Goal: Transaction & Acquisition: Purchase product/service

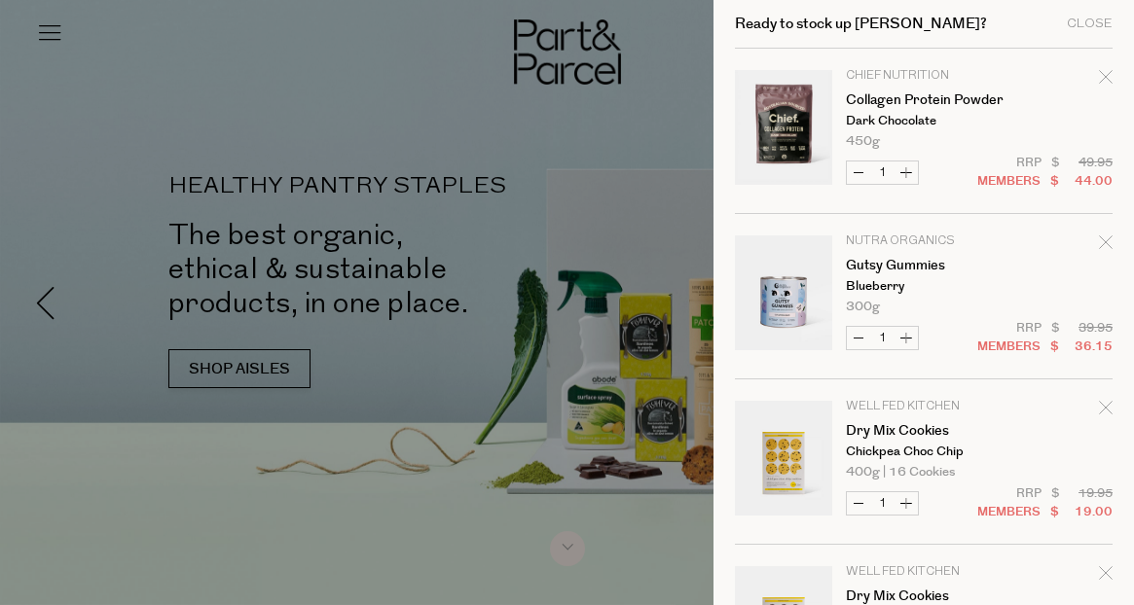
click at [859, 166] on button "Decrease Collagen Protein Powder" at bounding box center [858, 173] width 23 height 22
type input "0"
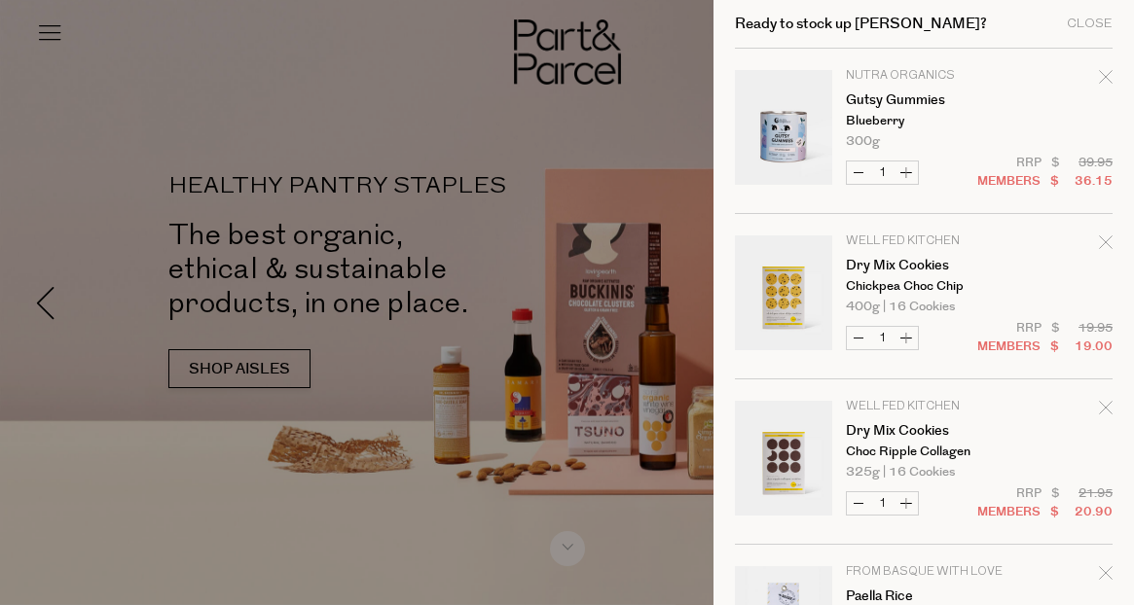
click at [1107, 75] on icon "Remove Gutsy Gummies" at bounding box center [1105, 76] width 13 height 13
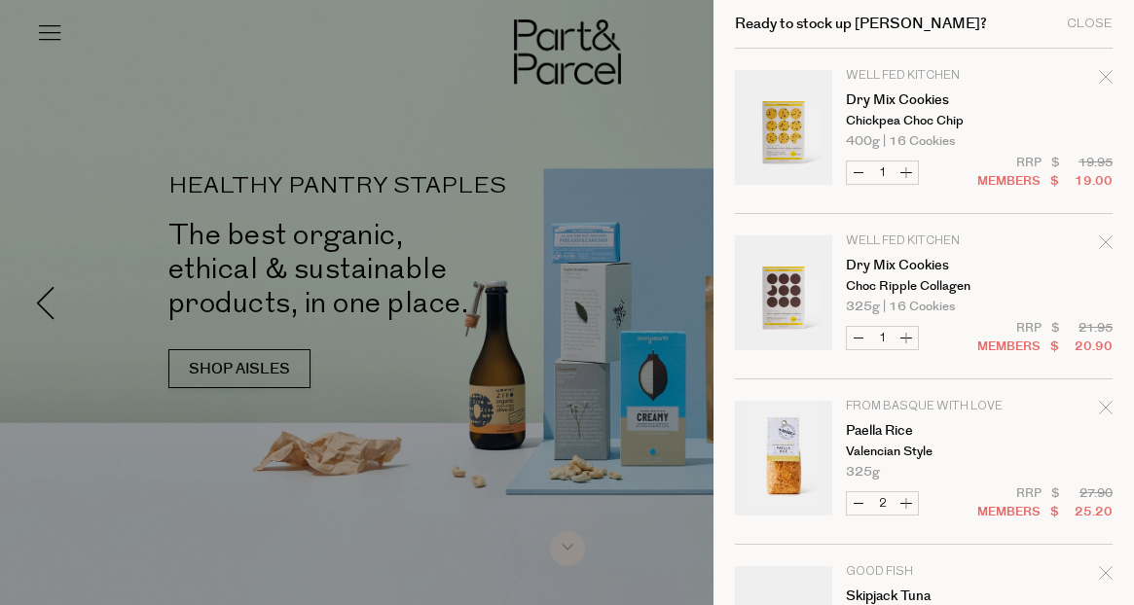
click at [1088, 33] on div "Ready to stock up [PERSON_NAME]? Close" at bounding box center [924, 24] width 378 height 49
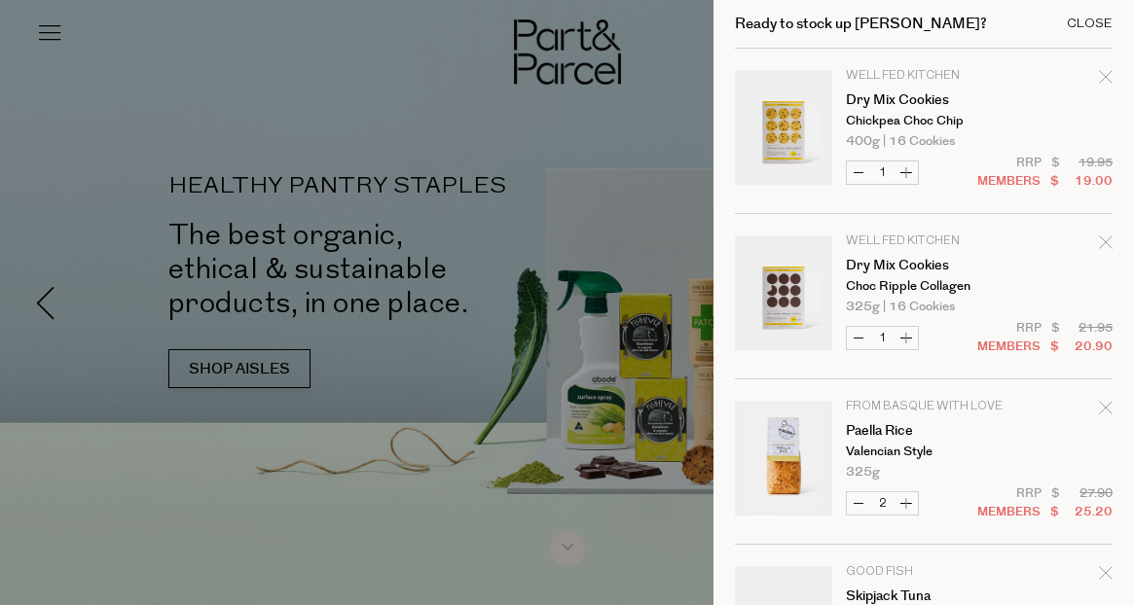
click at [1087, 20] on div "Close" at bounding box center [1090, 24] width 46 height 13
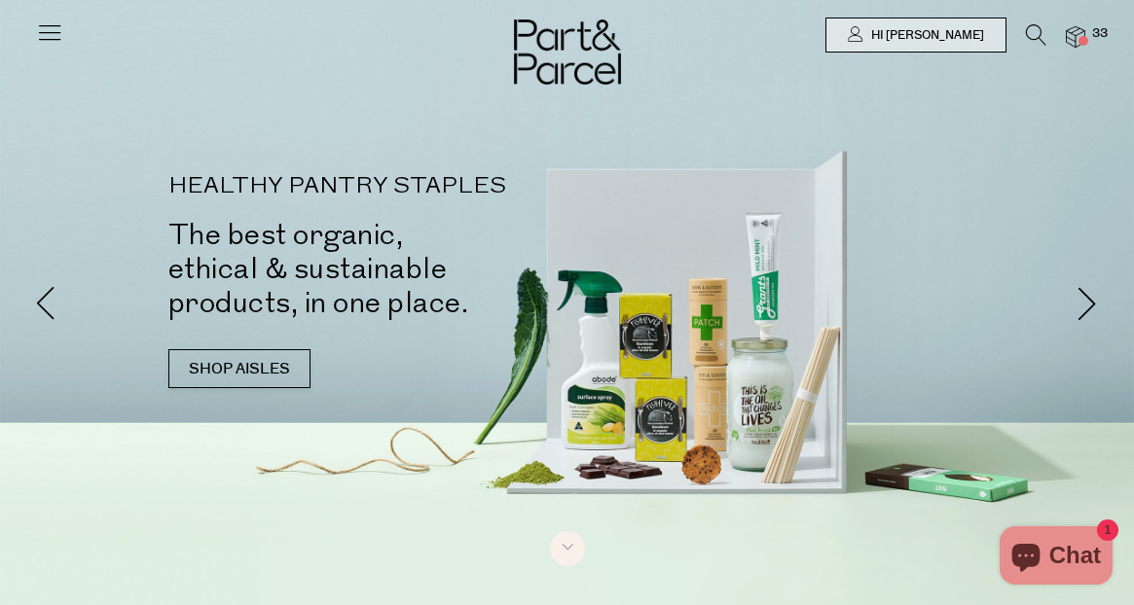
click at [1033, 36] on icon at bounding box center [1036, 34] width 20 height 21
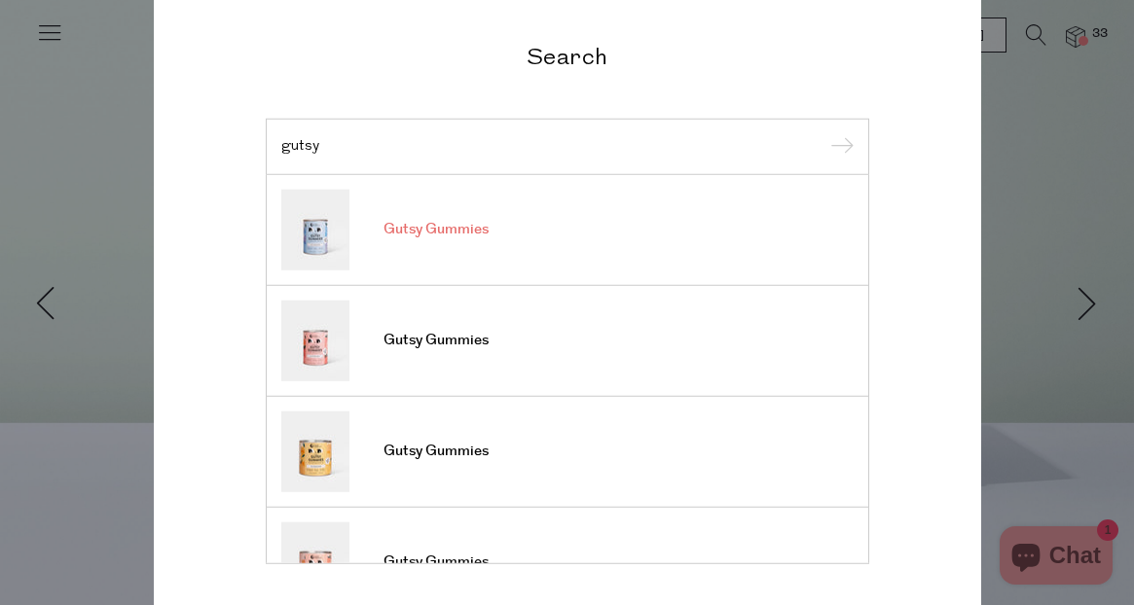
type input "gutsy"
click at [459, 265] on link "Gutsy Gummies" at bounding box center [567, 229] width 572 height 81
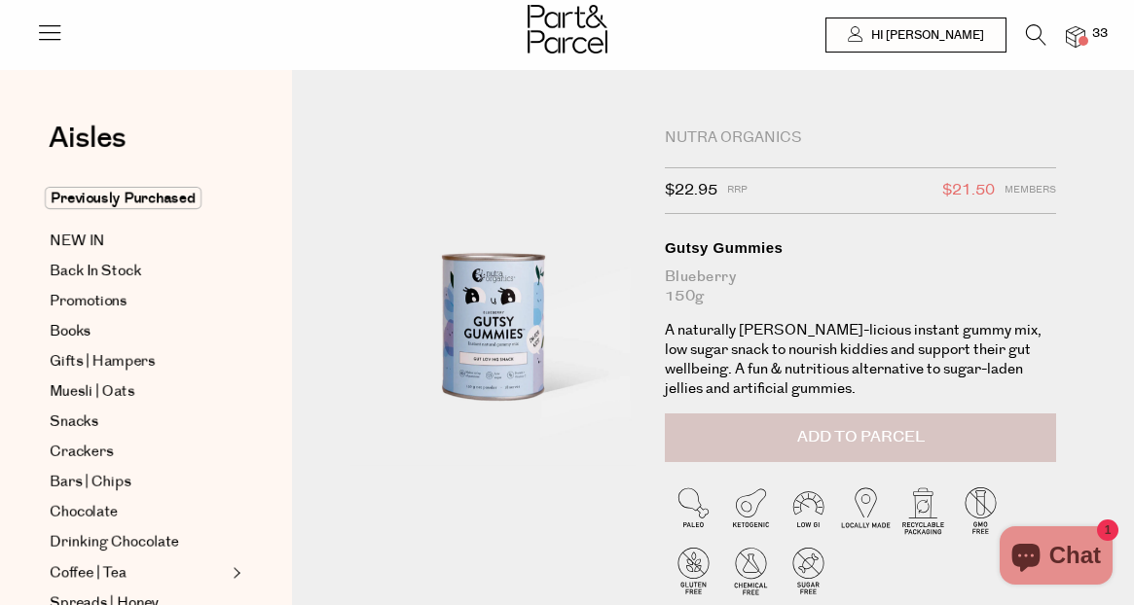
click at [844, 428] on span "Add to Parcel" at bounding box center [860, 437] width 127 height 22
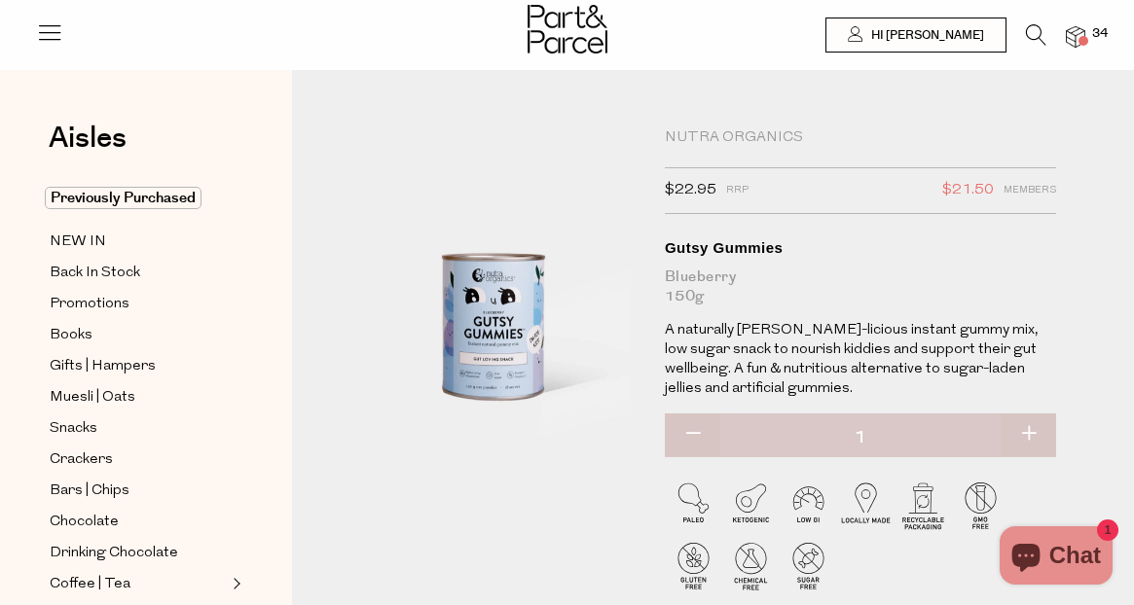
click at [1084, 32] on img at bounding box center [1075, 37] width 19 height 22
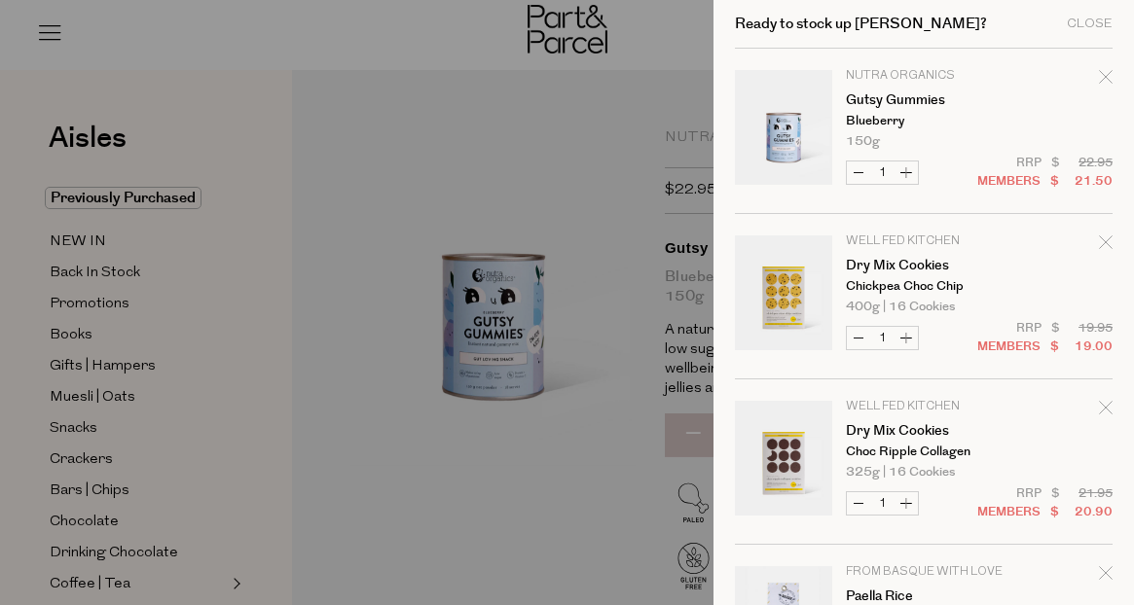
click at [1103, 237] on icon "Remove Dry Mix Cookies" at bounding box center [1106, 243] width 14 height 14
